Goal: Information Seeking & Learning: Learn about a topic

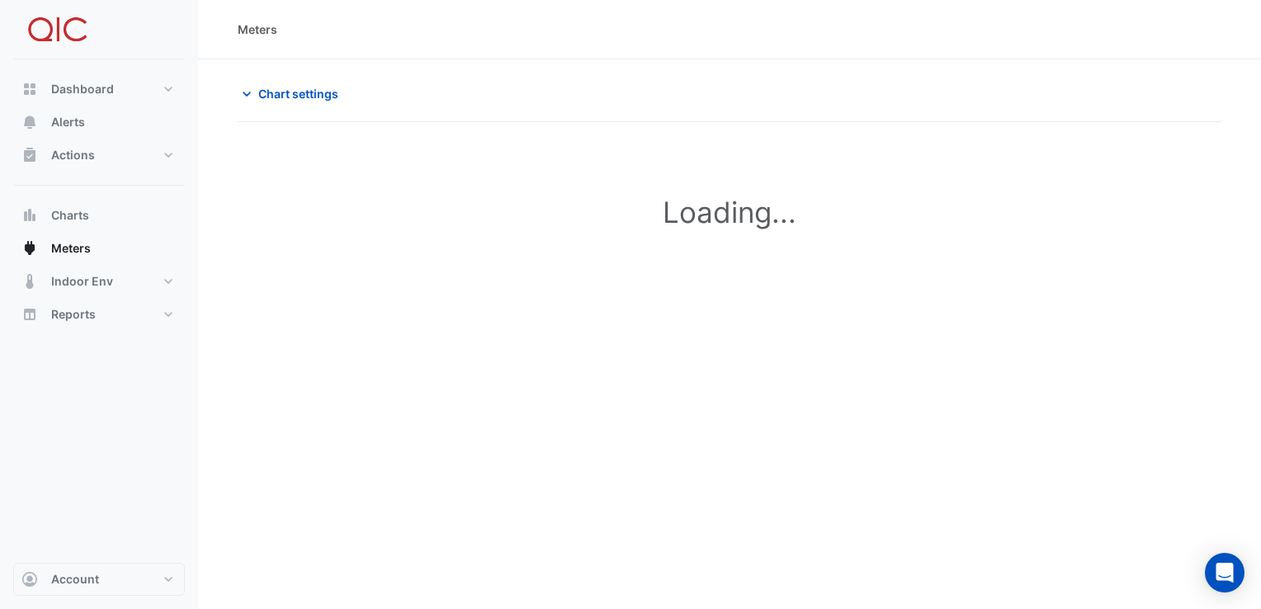
type input "**********"
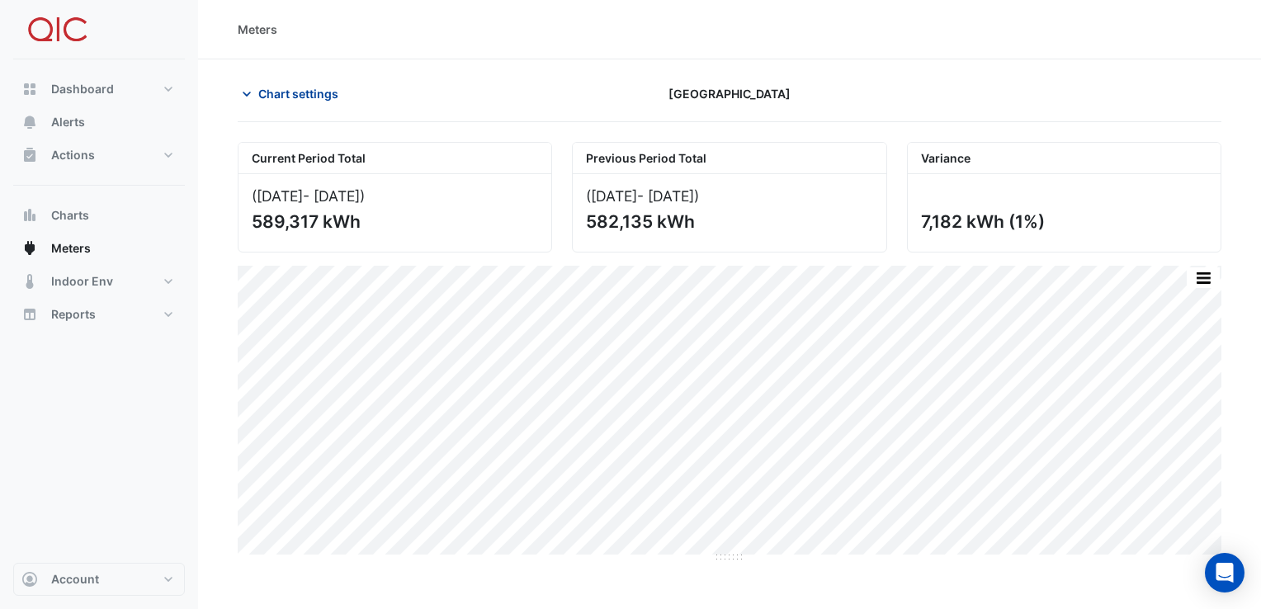
click at [312, 96] on span "Chart settings" at bounding box center [298, 93] width 80 height 17
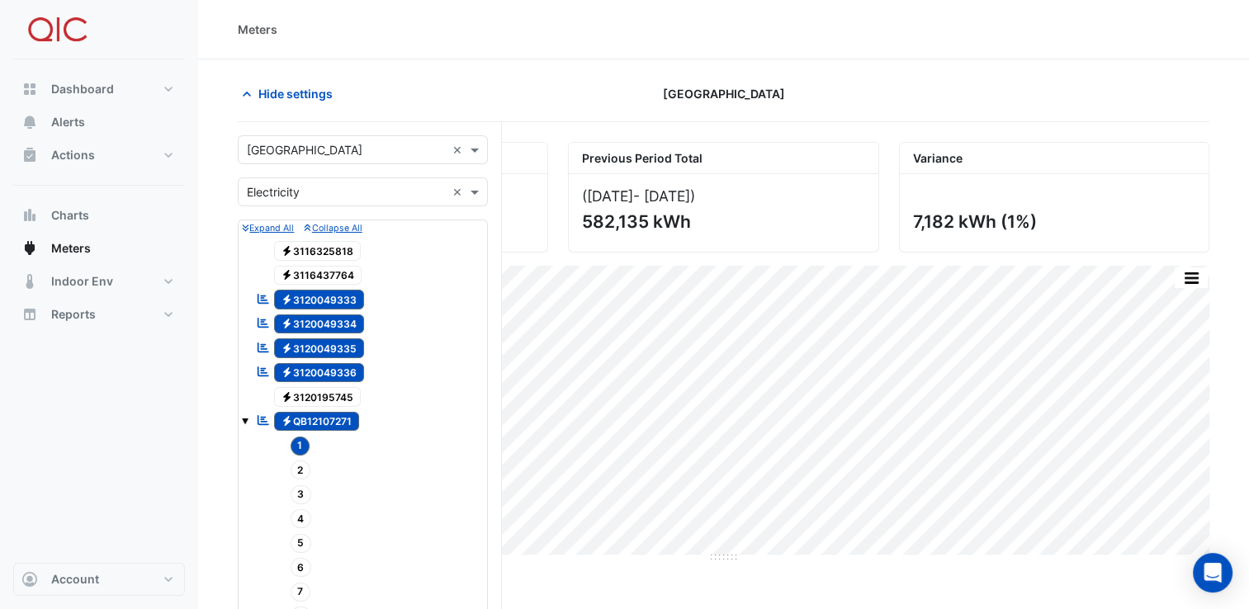
click at [350, 224] on small "Collapse All" at bounding box center [333, 228] width 58 height 11
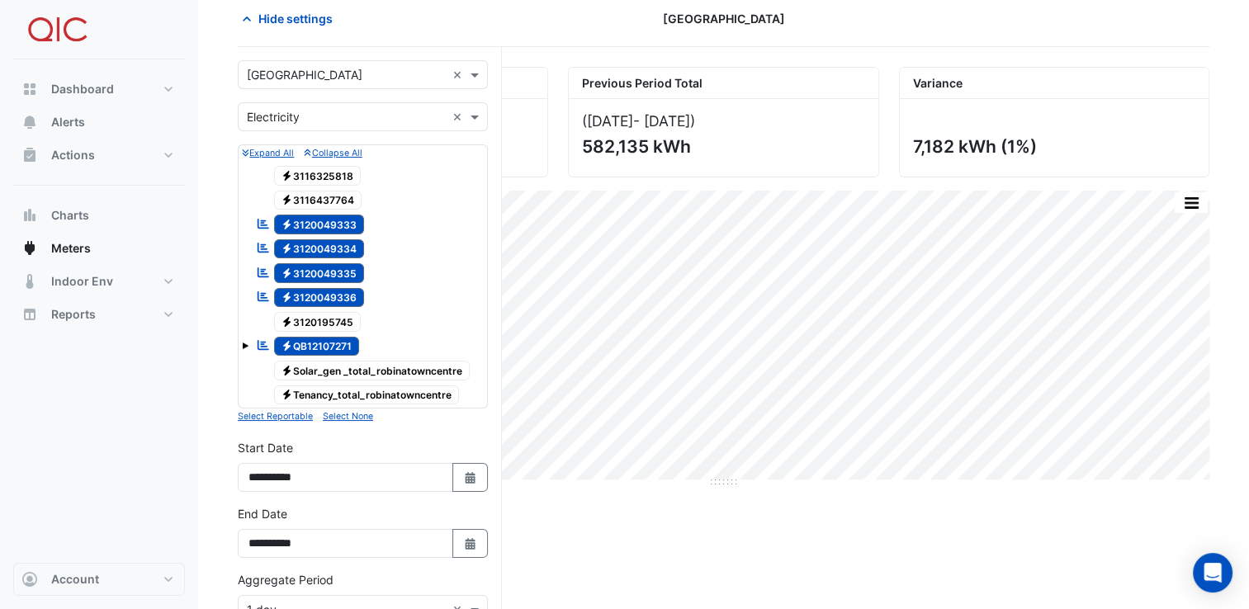
scroll to position [99, 0]
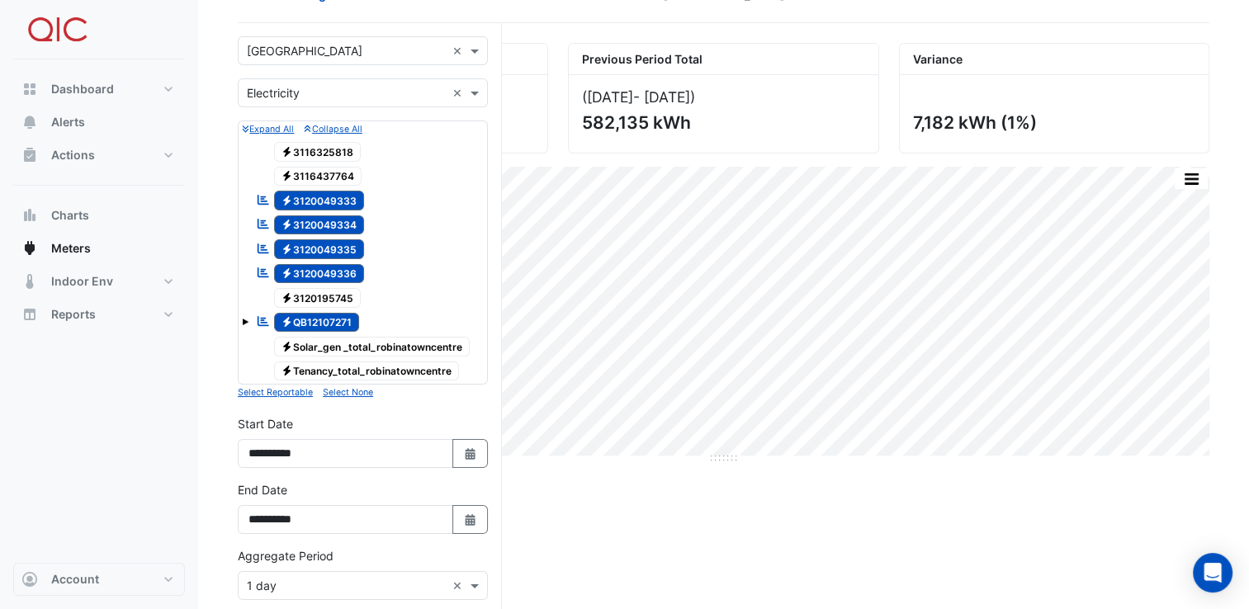
click at [577, 515] on div "Current Period Total (01 Sep 25 - 10 Sep 25 ) 589,317 kWh Previous Period Total…" at bounding box center [724, 487] width 972 height 888
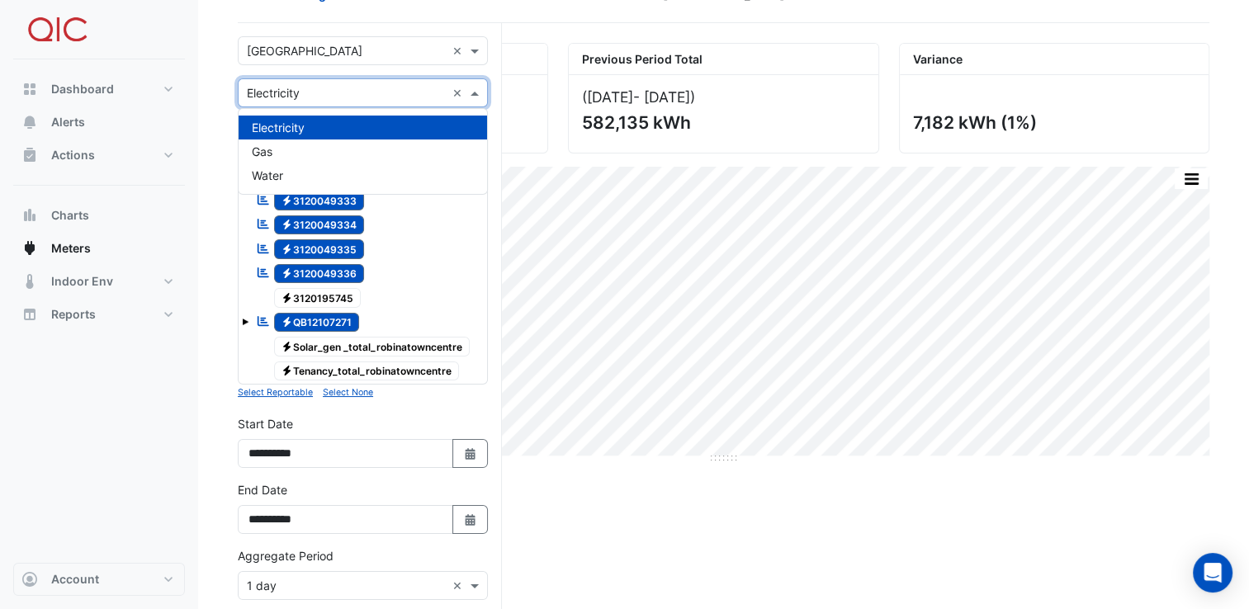
click at [476, 91] on span at bounding box center [476, 92] width 21 height 17
click at [471, 514] on icon "button" at bounding box center [470, 520] width 10 height 12
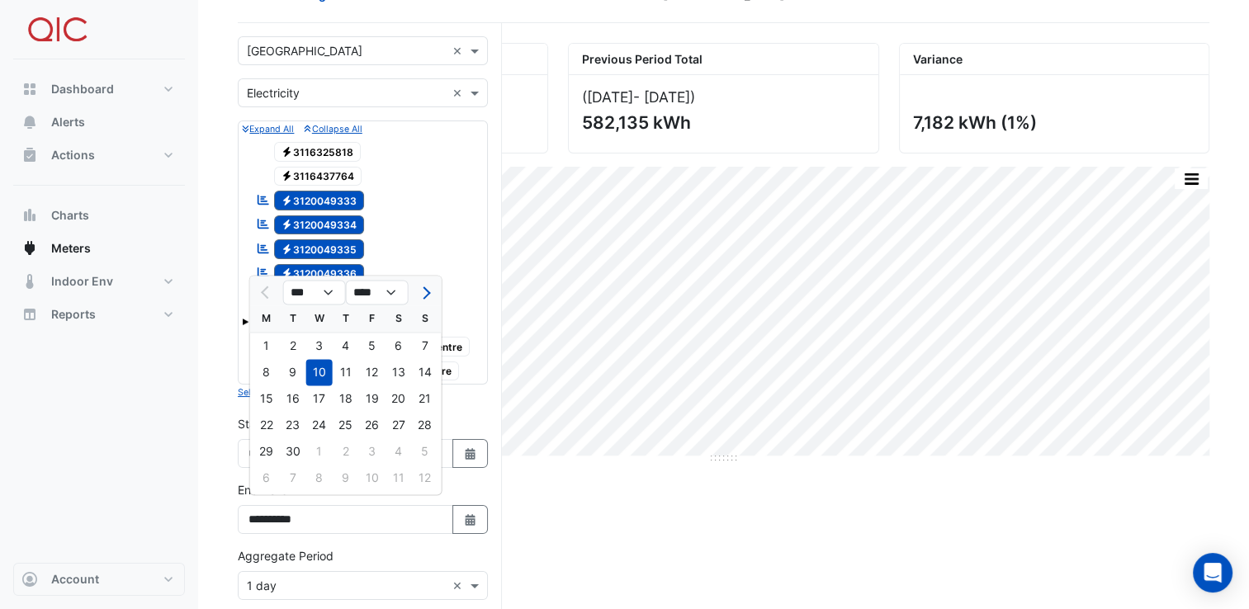
click at [575, 508] on div "Current Period Total (01 Sep 25 - 10 Sep 25 ) 589,317 kWh Previous Period Total…" at bounding box center [724, 487] width 972 height 888
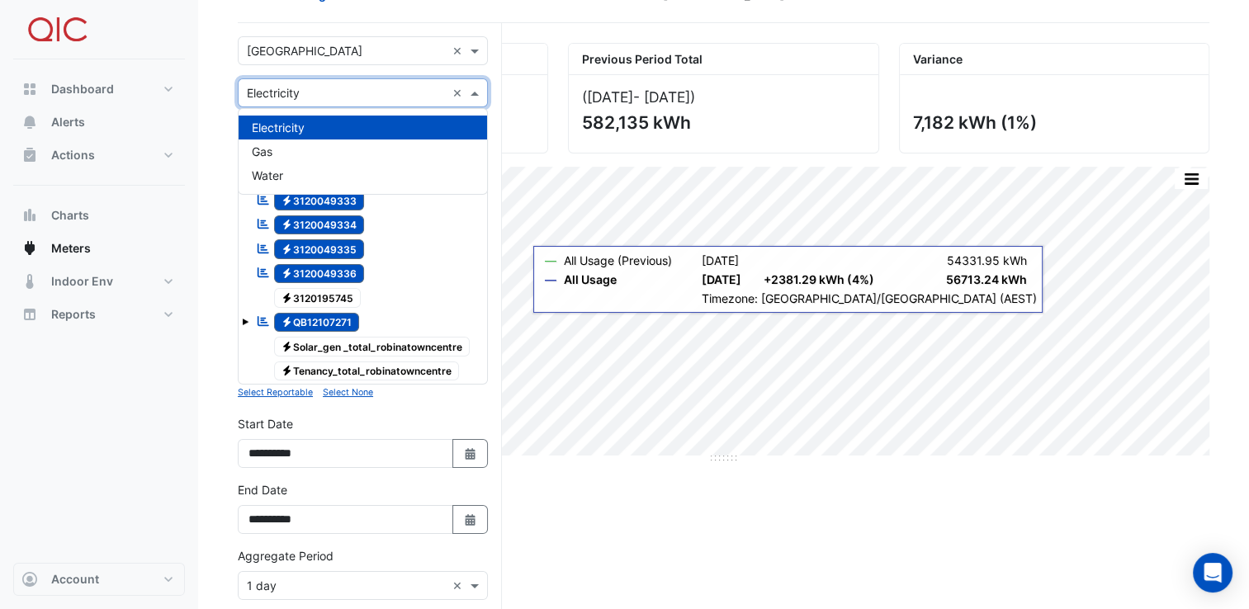
click at [475, 94] on span at bounding box center [476, 92] width 21 height 17
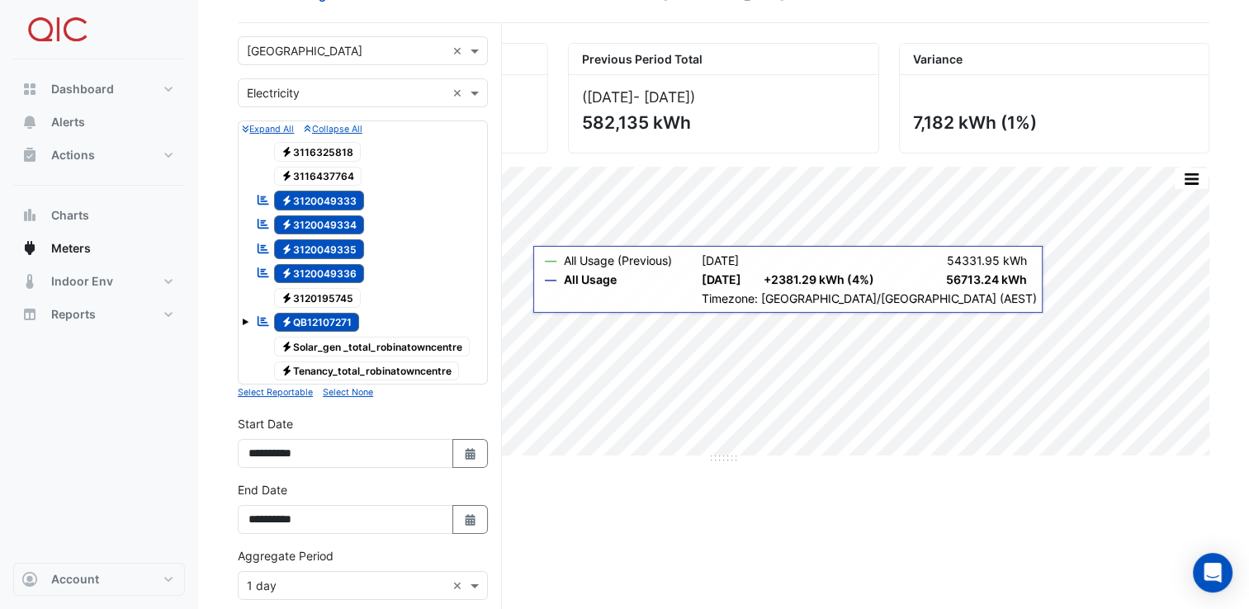
click at [351, 135] on button "Collapse All" at bounding box center [333, 128] width 58 height 15
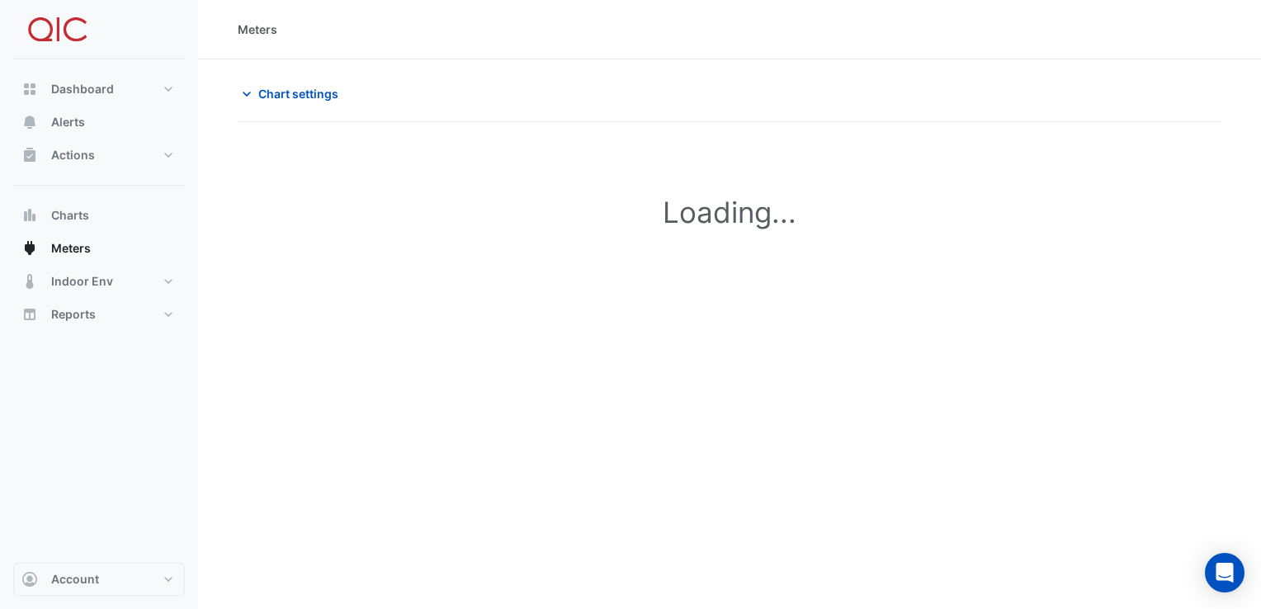
type input "**********"
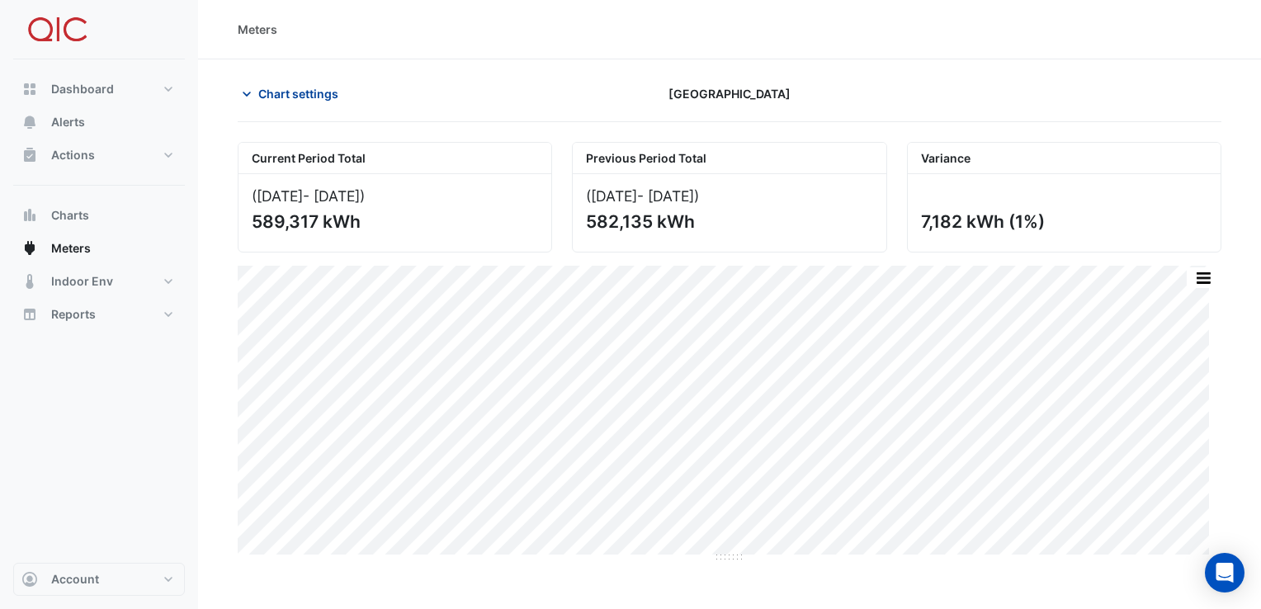
click at [267, 94] on span "Chart settings" at bounding box center [298, 93] width 80 height 17
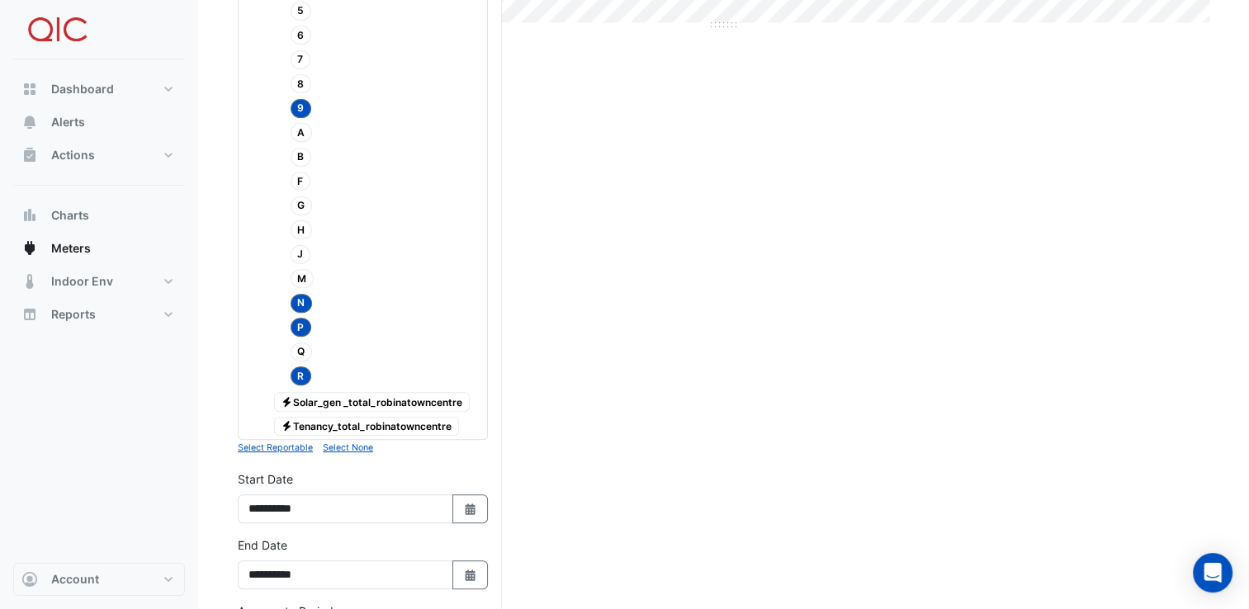
scroll to position [885, 0]
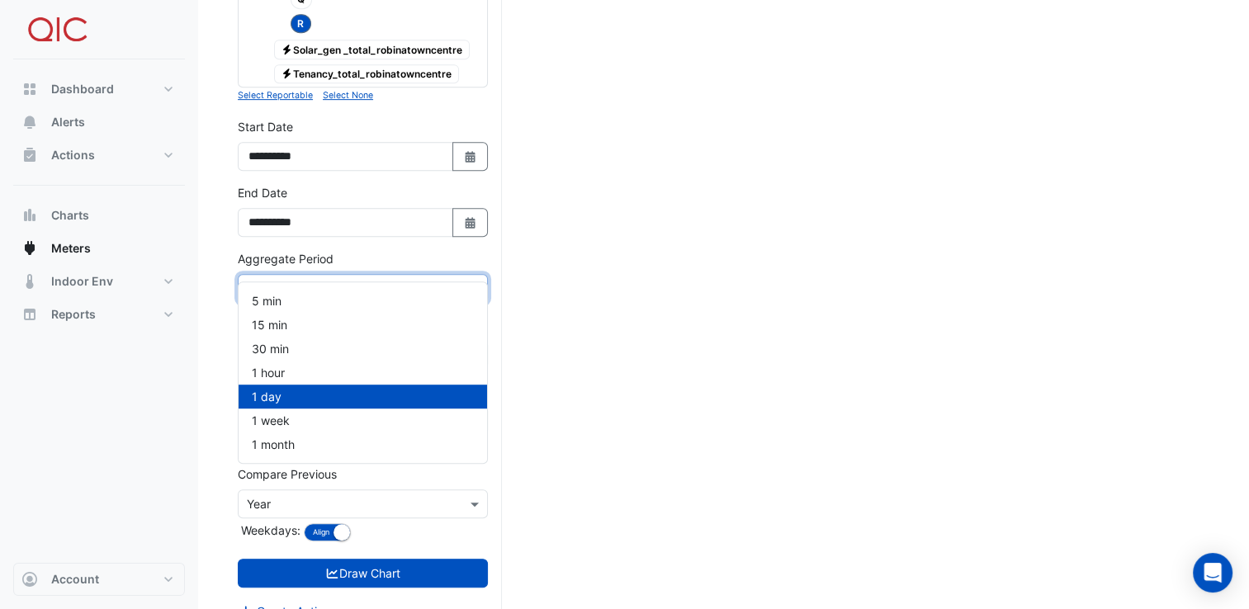
click at [473, 280] on span at bounding box center [476, 288] width 21 height 17
click at [366, 374] on div "1 hour" at bounding box center [363, 373] width 248 height 24
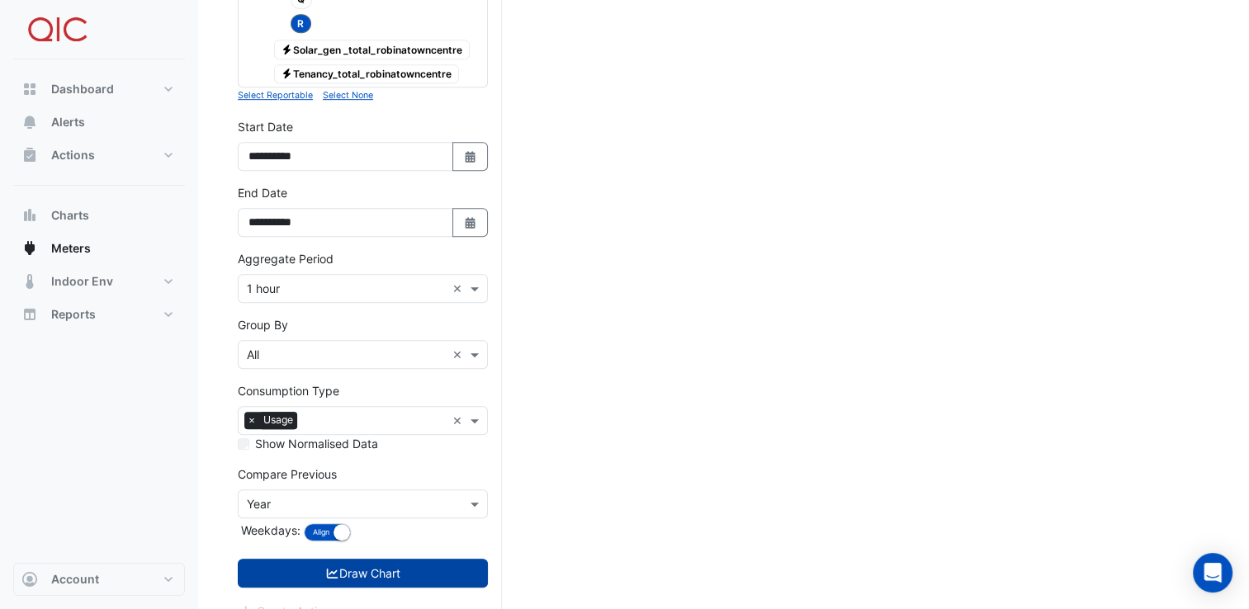
click at [363, 559] on button "Draw Chart" at bounding box center [363, 573] width 250 height 29
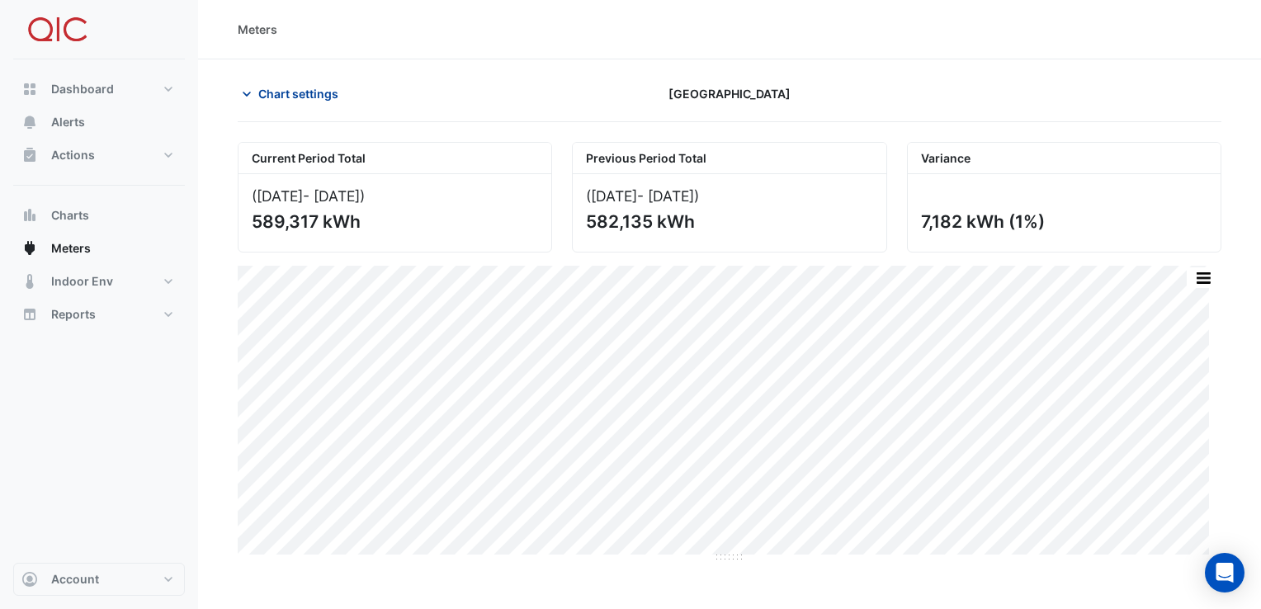
click at [296, 88] on span "Chart settings" at bounding box center [298, 93] width 80 height 17
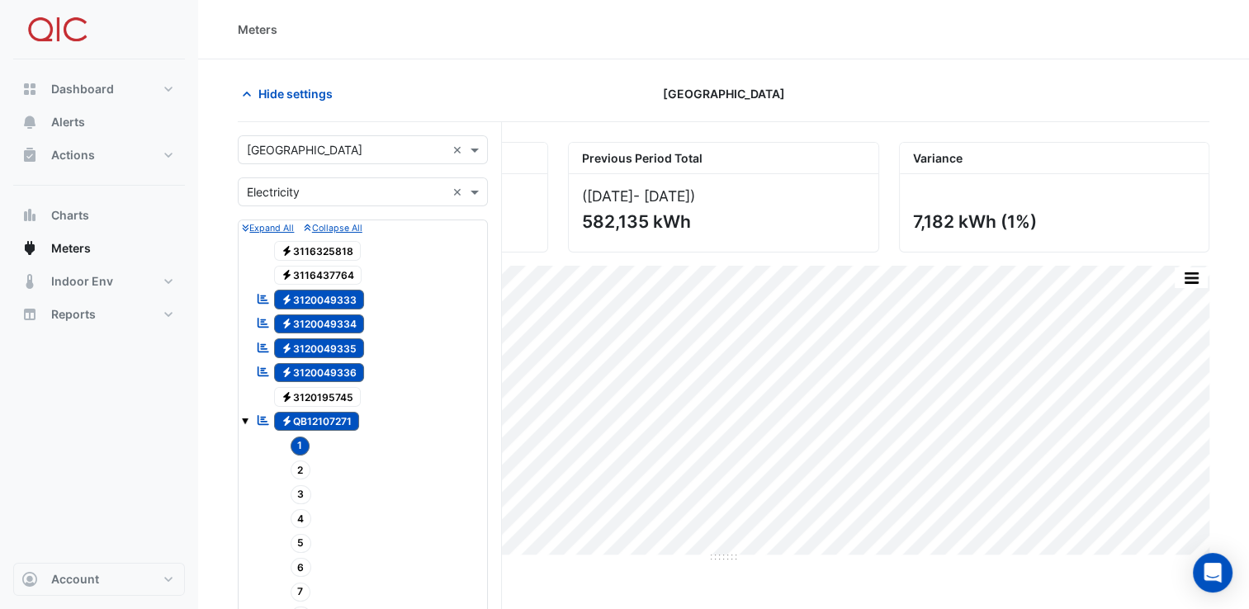
scroll to position [532, 0]
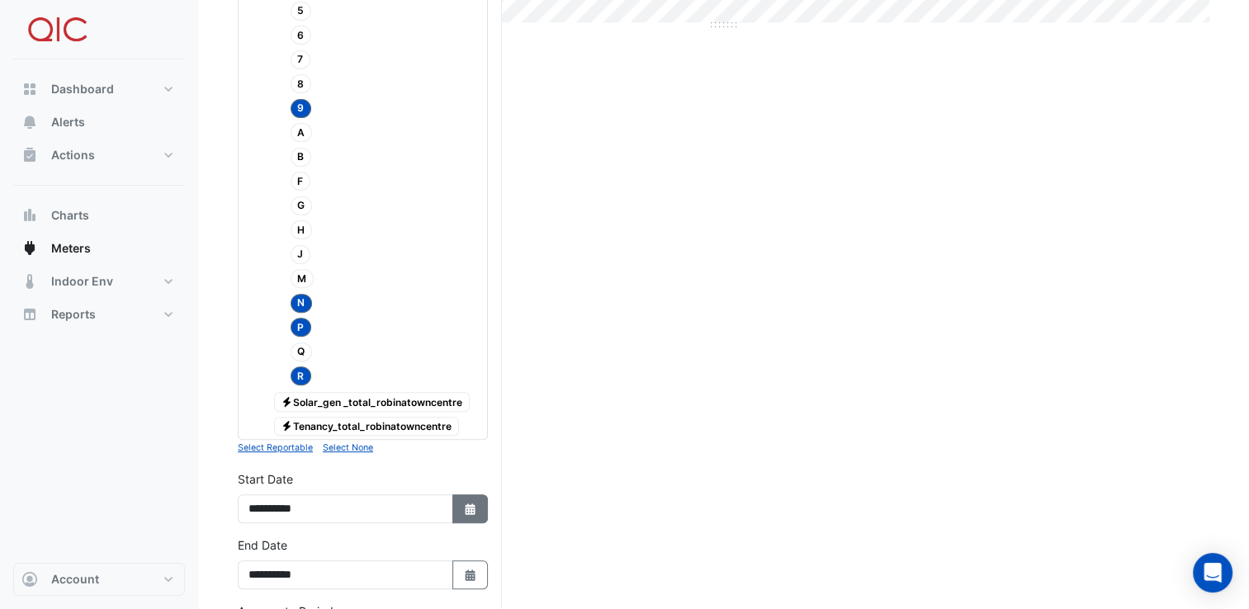
click at [471, 504] on icon "button" at bounding box center [470, 510] width 10 height 12
select select "*"
select select "****"
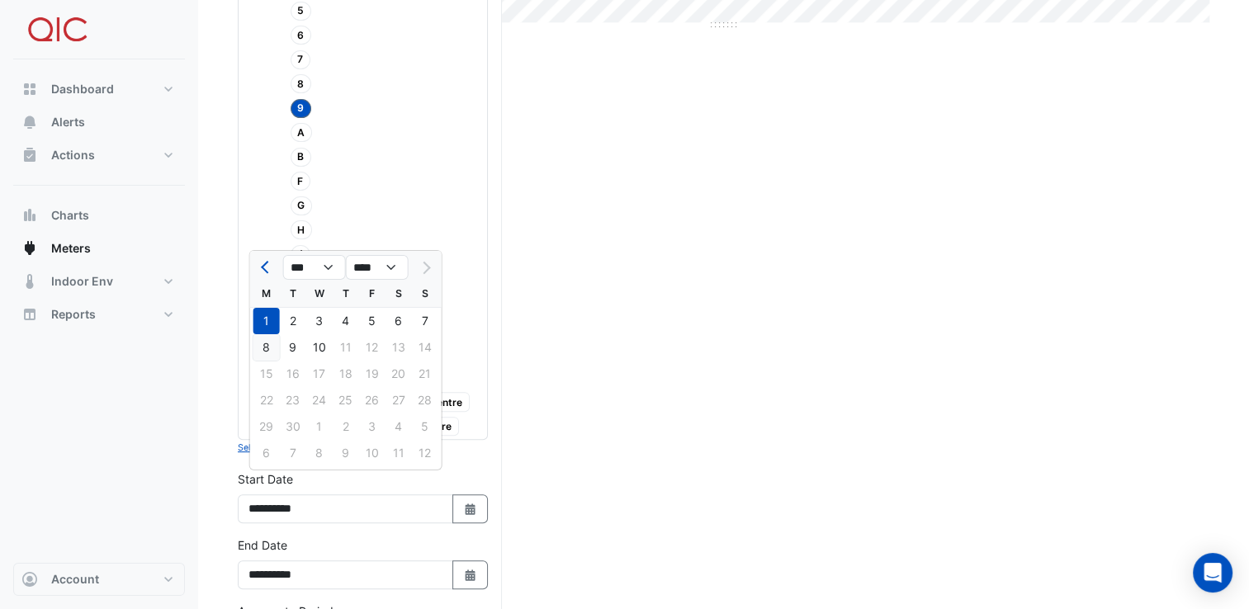
click at [269, 342] on div "8" at bounding box center [266, 347] width 26 height 26
type input "**********"
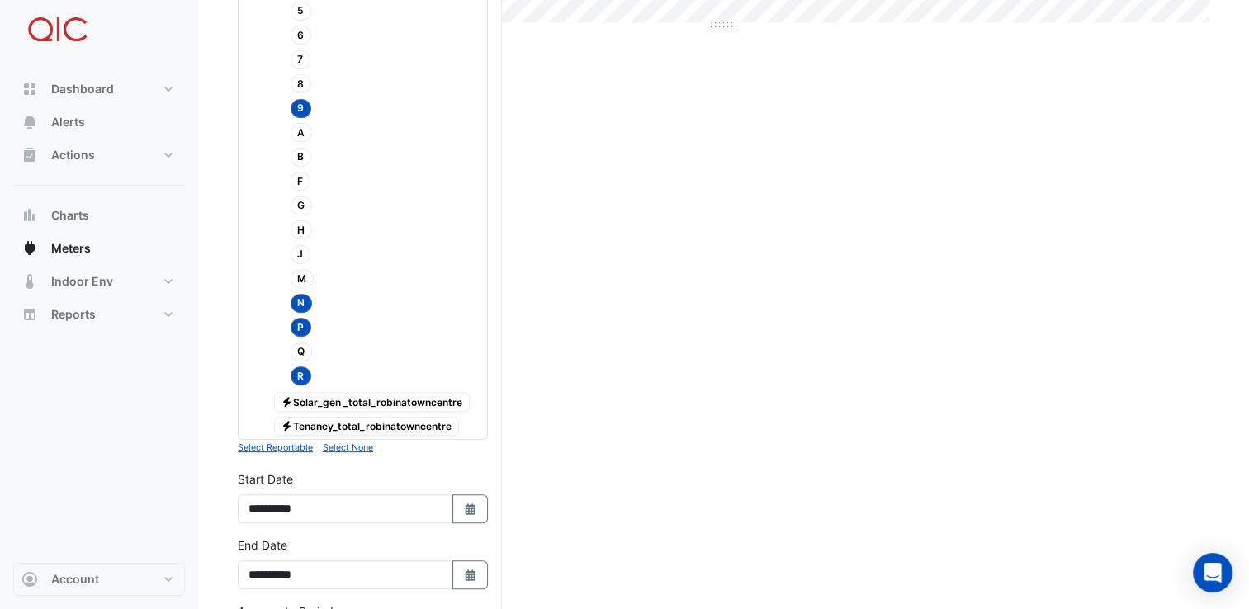
scroll to position [885, 0]
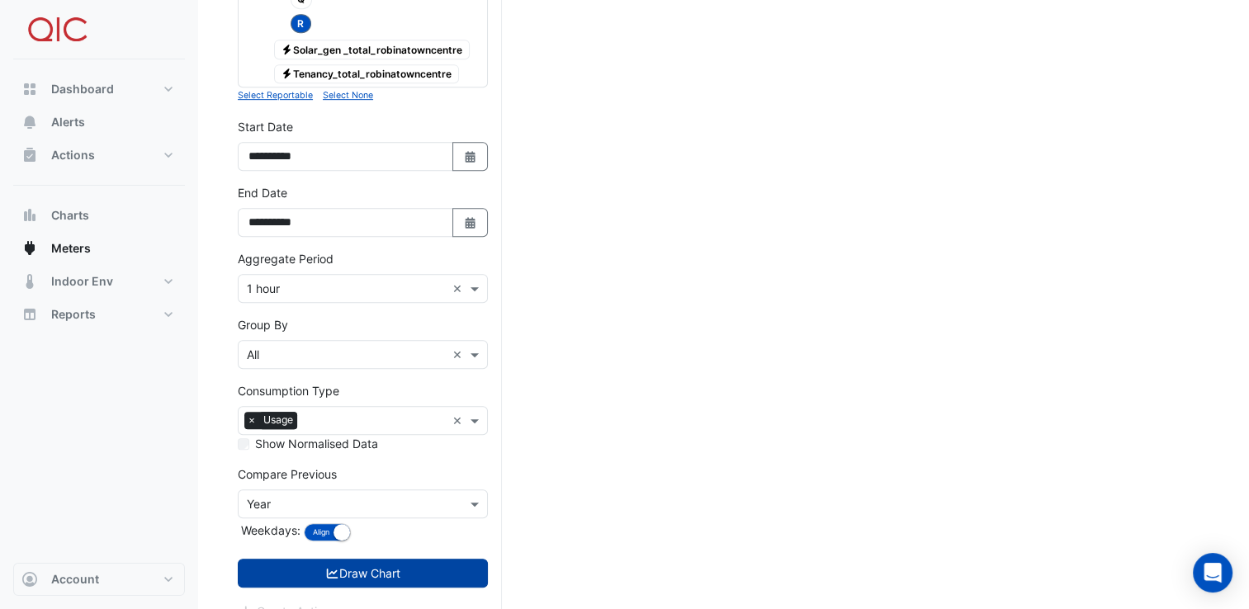
click at [442, 559] on button "Draw Chart" at bounding box center [363, 573] width 250 height 29
